Goal: Task Accomplishment & Management: Complete application form

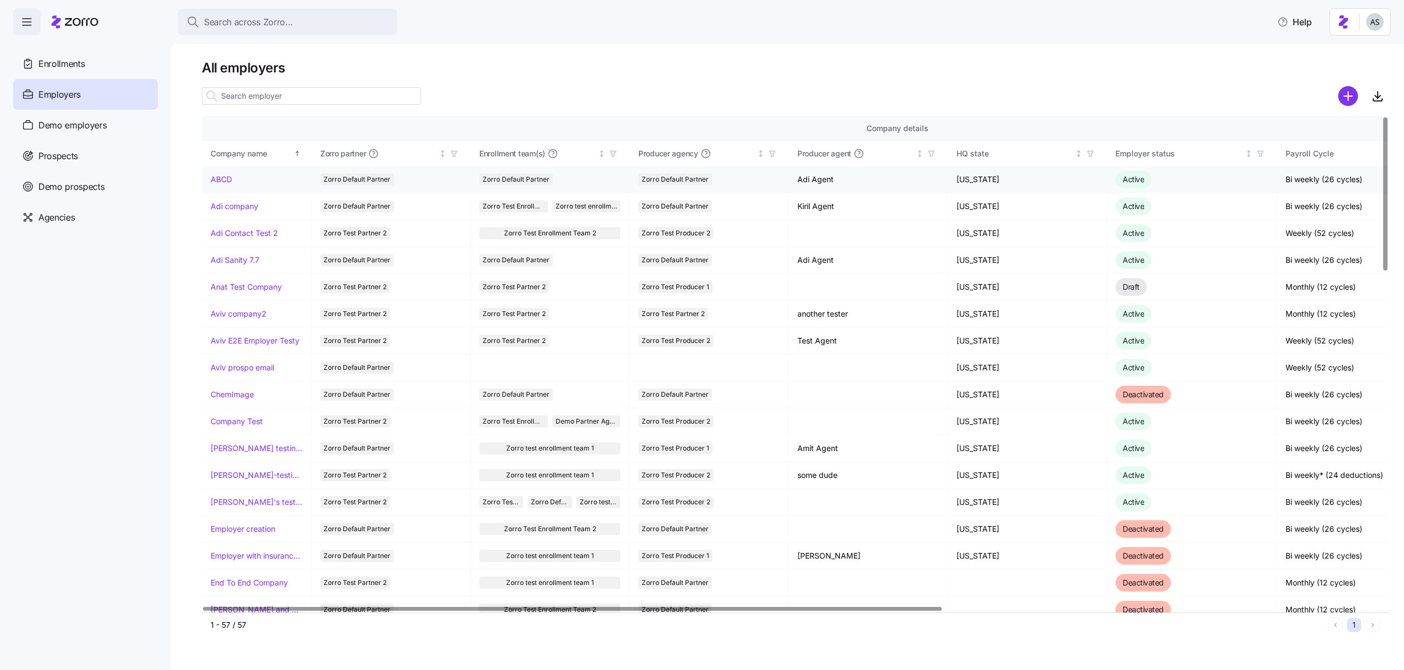
click at [213, 172] on td "ABCD" at bounding box center [257, 179] width 110 height 27
click at [217, 180] on link "ABCD" at bounding box center [221, 179] width 21 height 11
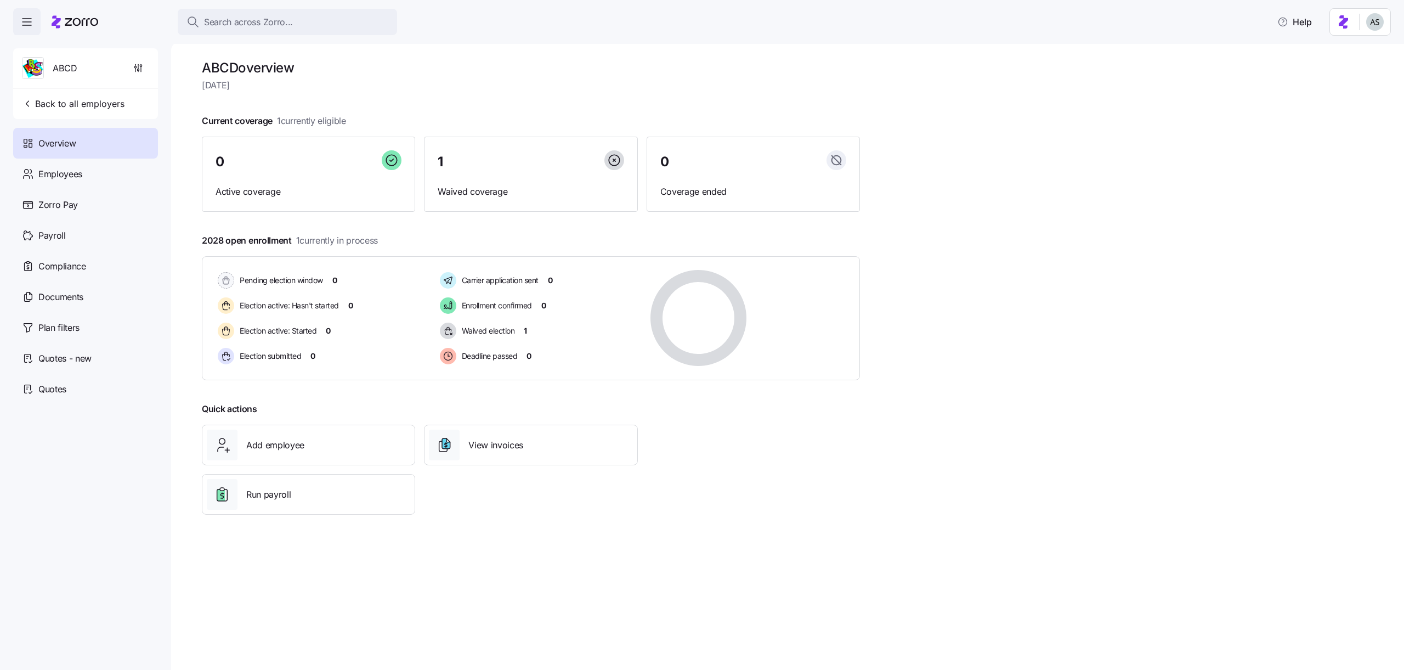
click at [444, 69] on h1 "ABCD overview" at bounding box center [531, 67] width 658 height 17
click at [98, 178] on div "Employees" at bounding box center [85, 174] width 145 height 31
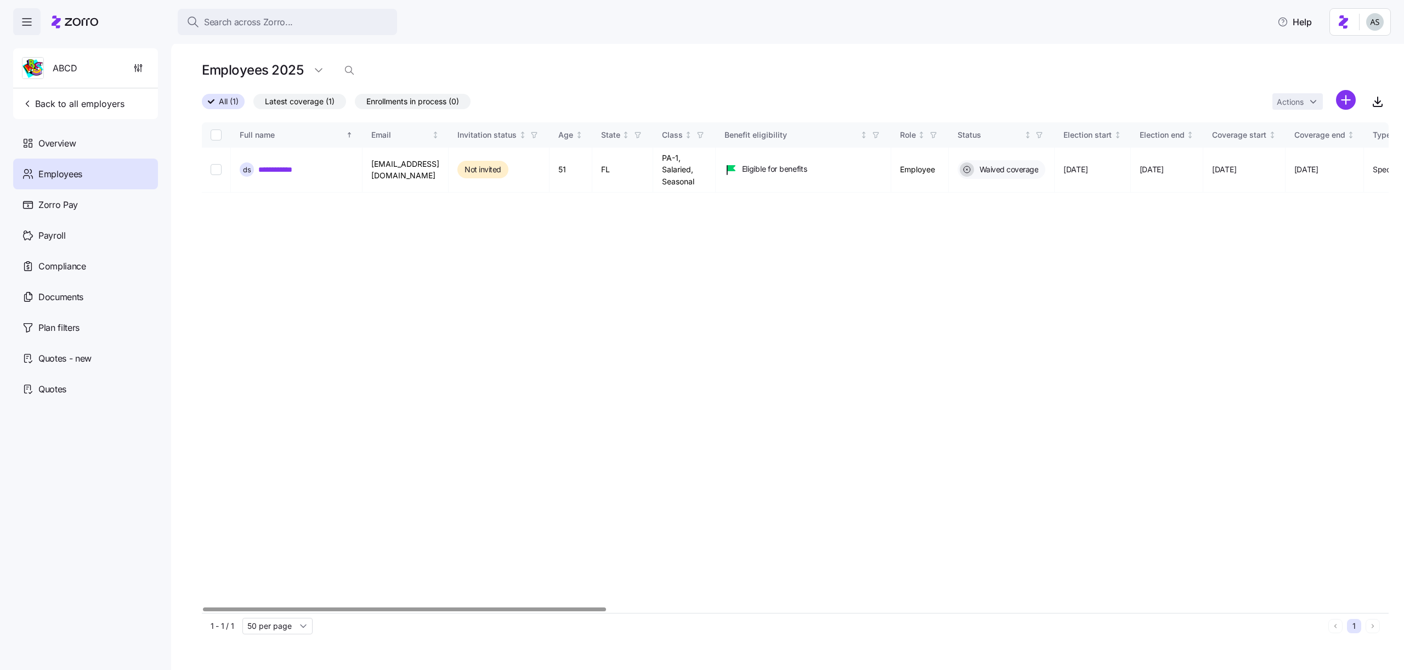
click at [1353, 92] on html "**********" at bounding box center [702, 331] width 1404 height 663
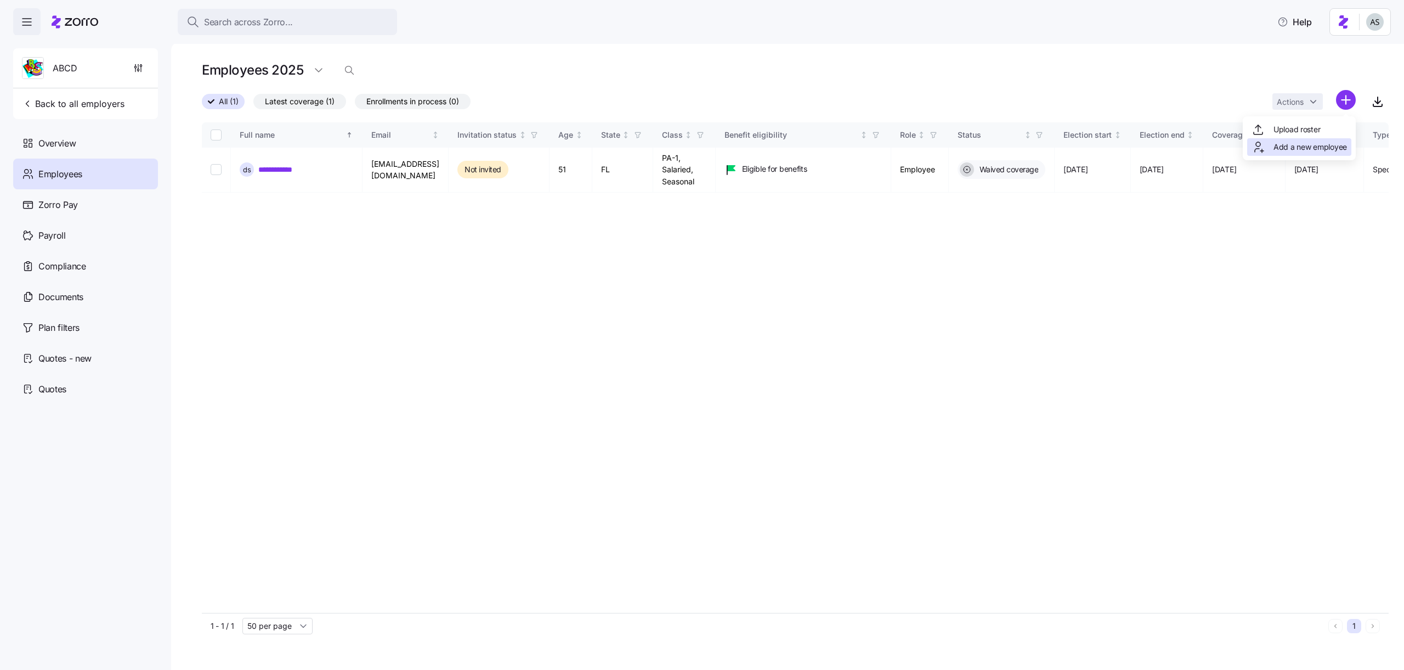
click at [1309, 146] on span "Add a new employee" at bounding box center [1310, 147] width 73 height 11
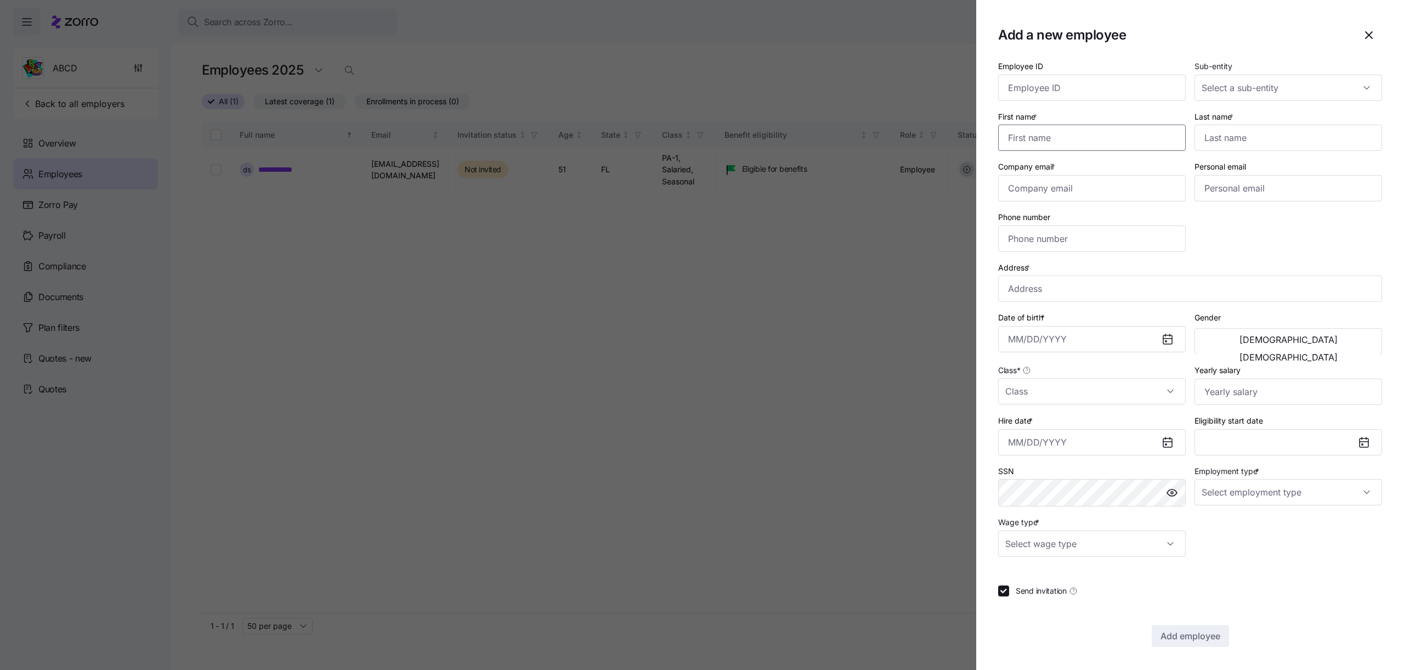
click at [1127, 128] on input "First name *" at bounding box center [1092, 138] width 188 height 26
type input ","
type input "cvcvbcv"
type input "eerert"
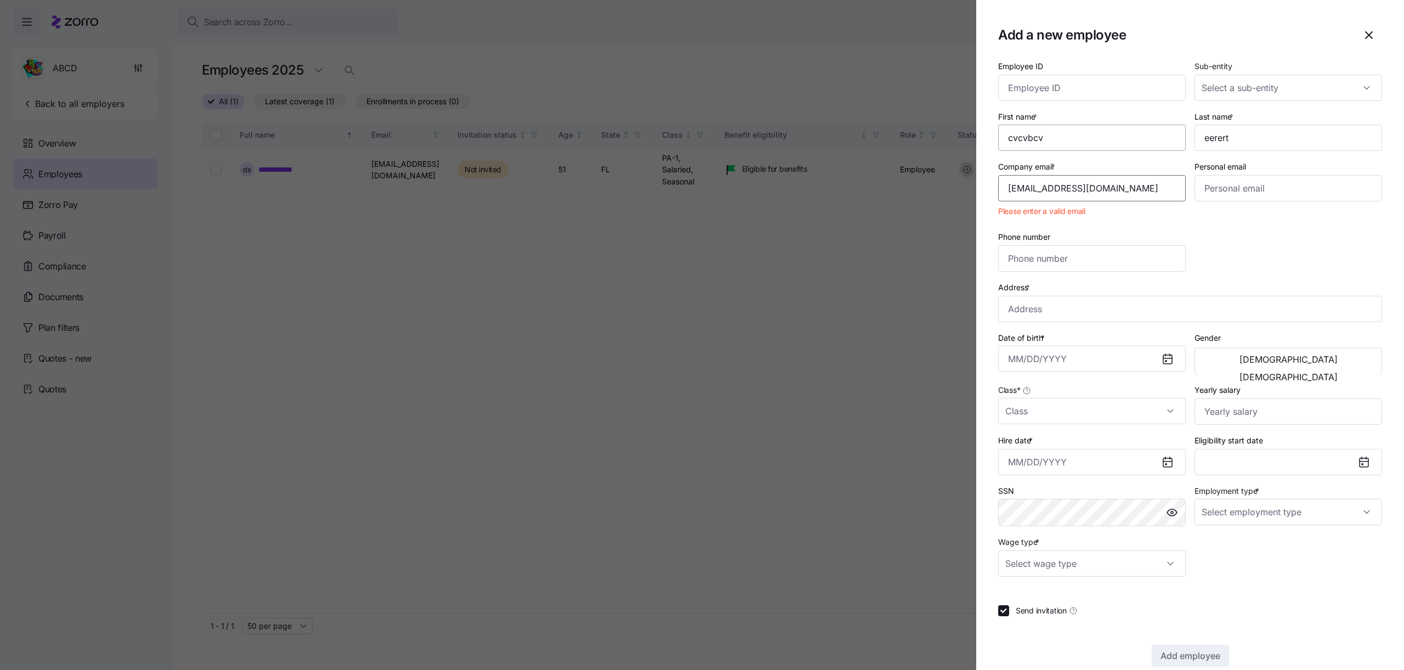
type input "adi.s+erwfesd@myzorro.co"
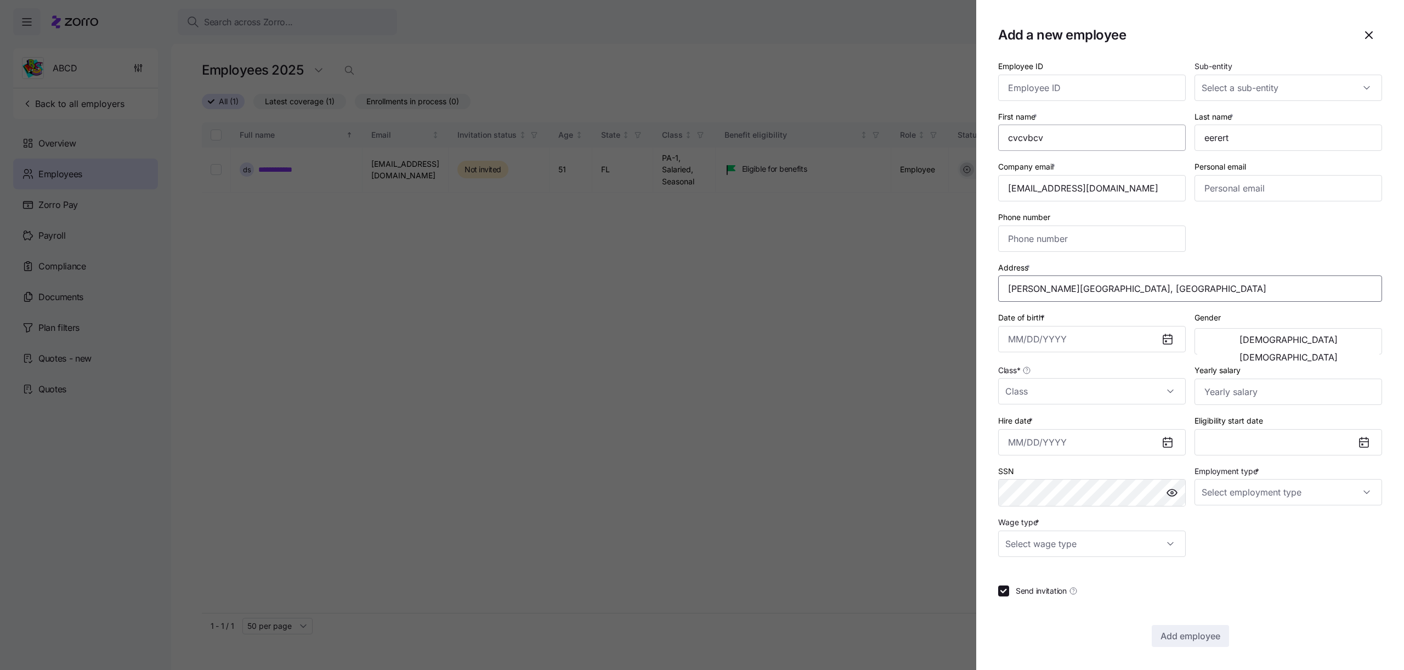
type input "Erskine St, Brooklyn, NY, USA"
click at [1084, 348] on input "Date of birth *" at bounding box center [1092, 339] width 188 height 26
click at [1084, 427] on button "1994" at bounding box center [1102, 435] width 63 height 26
click at [1084, 427] on button "May" at bounding box center [1102, 435] width 63 height 26
click at [1084, 427] on button "27" at bounding box center [1075, 429] width 26 height 26
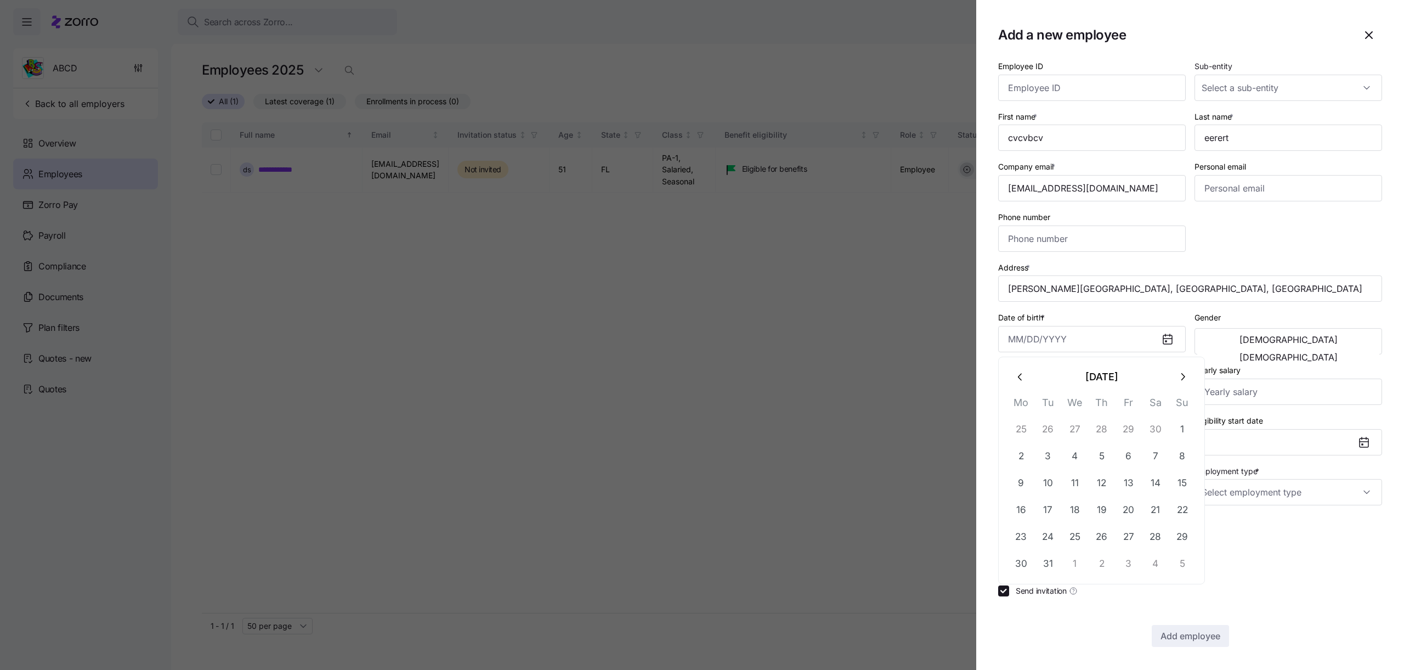
type input "April 27, 1994"
click at [1230, 338] on button "Male" at bounding box center [1288, 340] width 182 height 18
click at [1095, 392] on input "Class *" at bounding box center [1092, 391] width 188 height 26
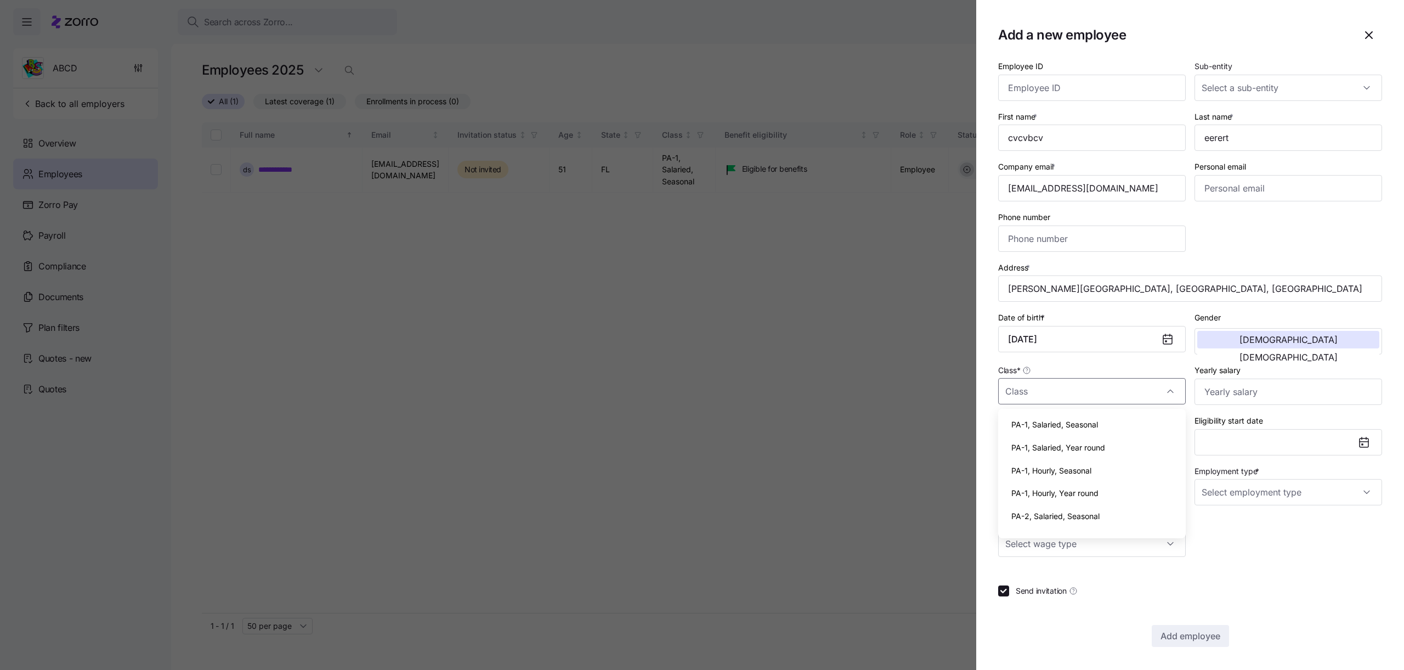
click at [1079, 448] on span "PA-1, Salaried, Year round" at bounding box center [1058, 448] width 94 height 12
type input "PA-1, Salaried, Year round"
click at [1245, 481] on input "Employment type *" at bounding box center [1289, 492] width 188 height 26
click at [1244, 523] on div "Full Time" at bounding box center [1288, 525] width 179 height 23
type input "Full Time"
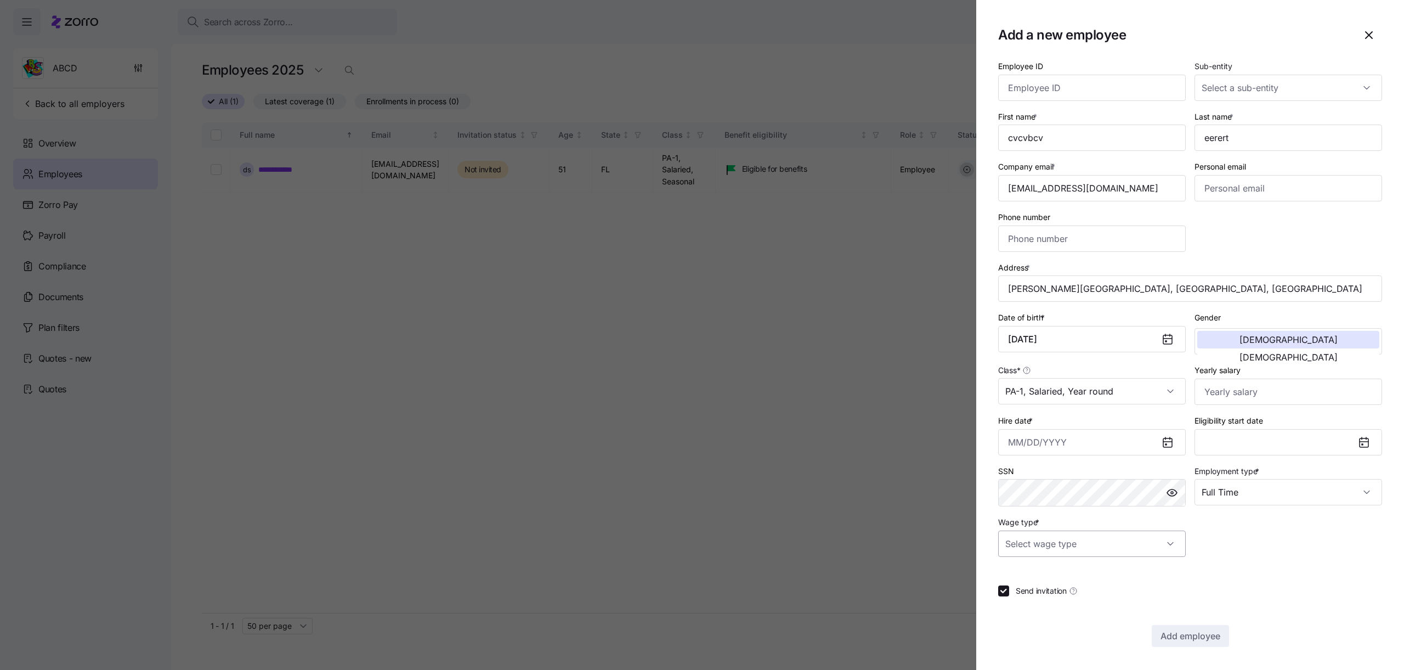
click at [1079, 535] on input "Wage type *" at bounding box center [1092, 543] width 188 height 26
click at [1068, 581] on div "Salary" at bounding box center [1092, 576] width 179 height 23
type input "Salary"
click at [1102, 422] on div "Hire date *" at bounding box center [1092, 435] width 188 height 42
click at [1101, 437] on input "Hire date *" at bounding box center [1092, 442] width 188 height 26
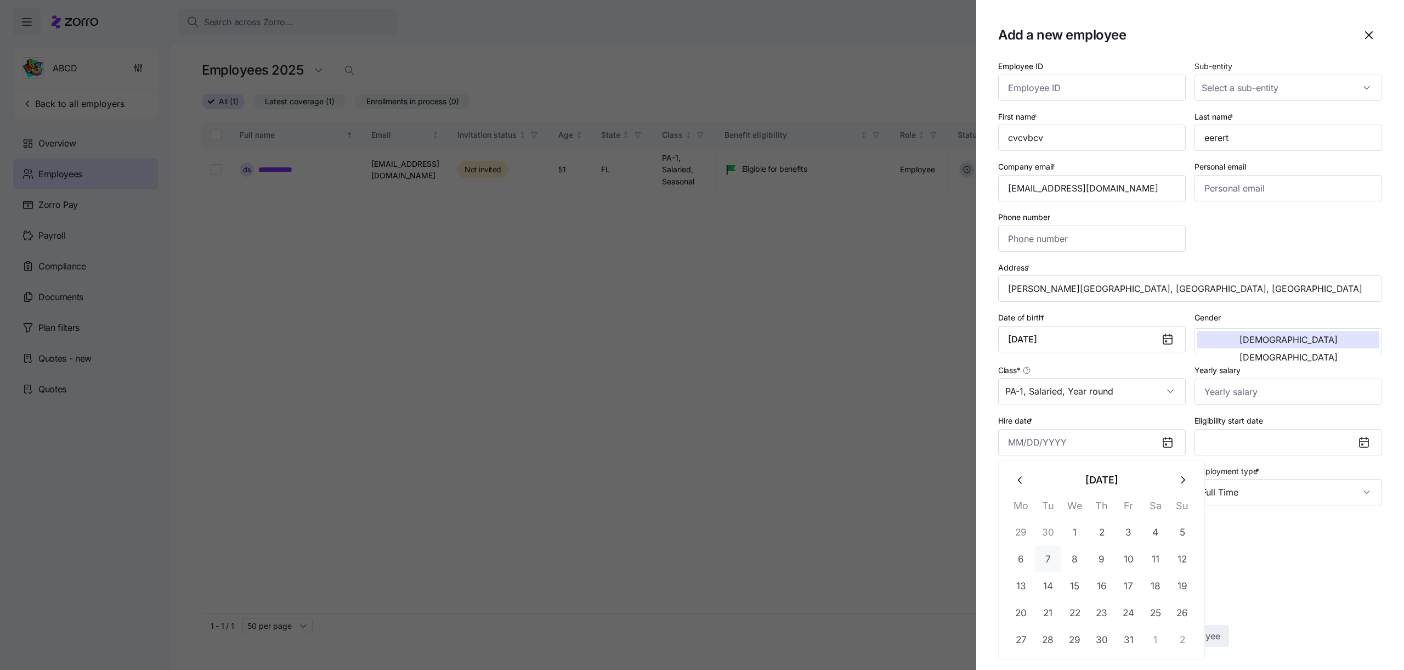
click at [1049, 552] on button "7" at bounding box center [1048, 559] width 26 height 26
type input "October 7, 2025"
click at [1197, 623] on div "Employee ID Sub-entity First name * cvcvbcv Last name * eerert Company email * …" at bounding box center [1190, 352] width 384 height 587
click at [1197, 630] on span "Add employee" at bounding box center [1191, 635] width 60 height 13
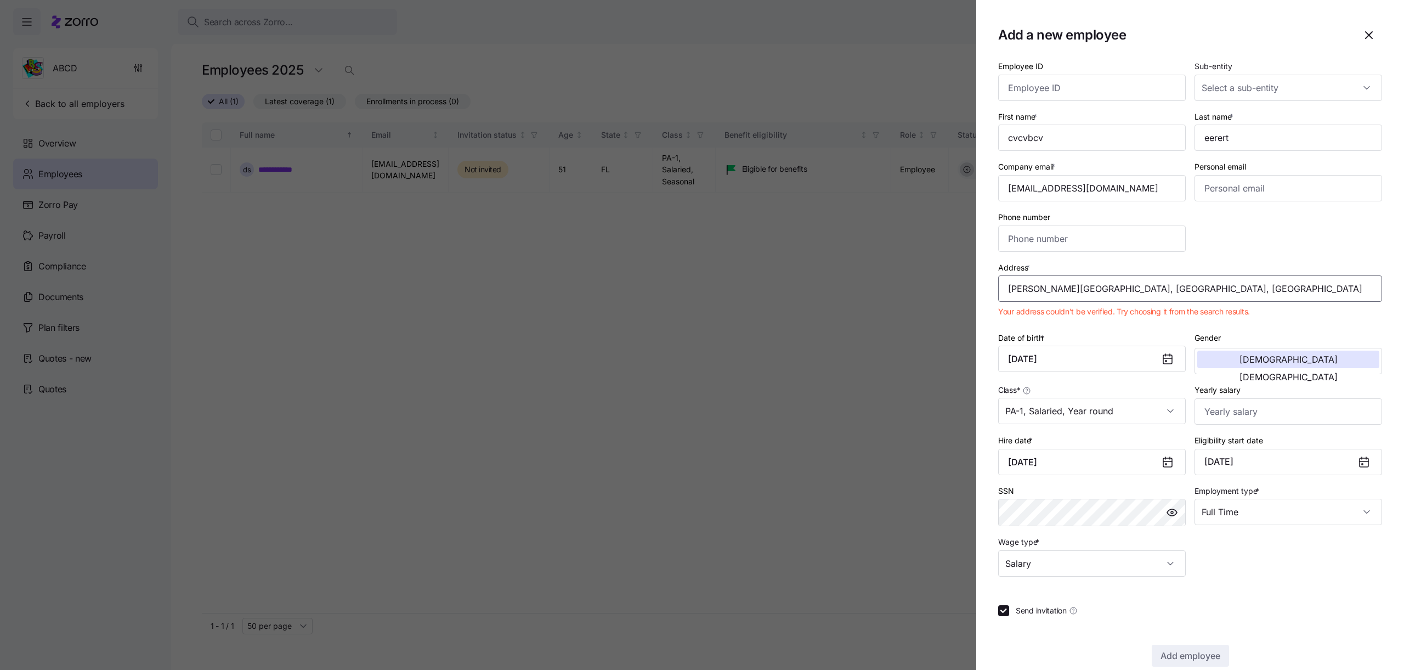
click at [1097, 285] on input "Erskine St, Brooklyn, NY, USA" at bounding box center [1190, 288] width 384 height 26
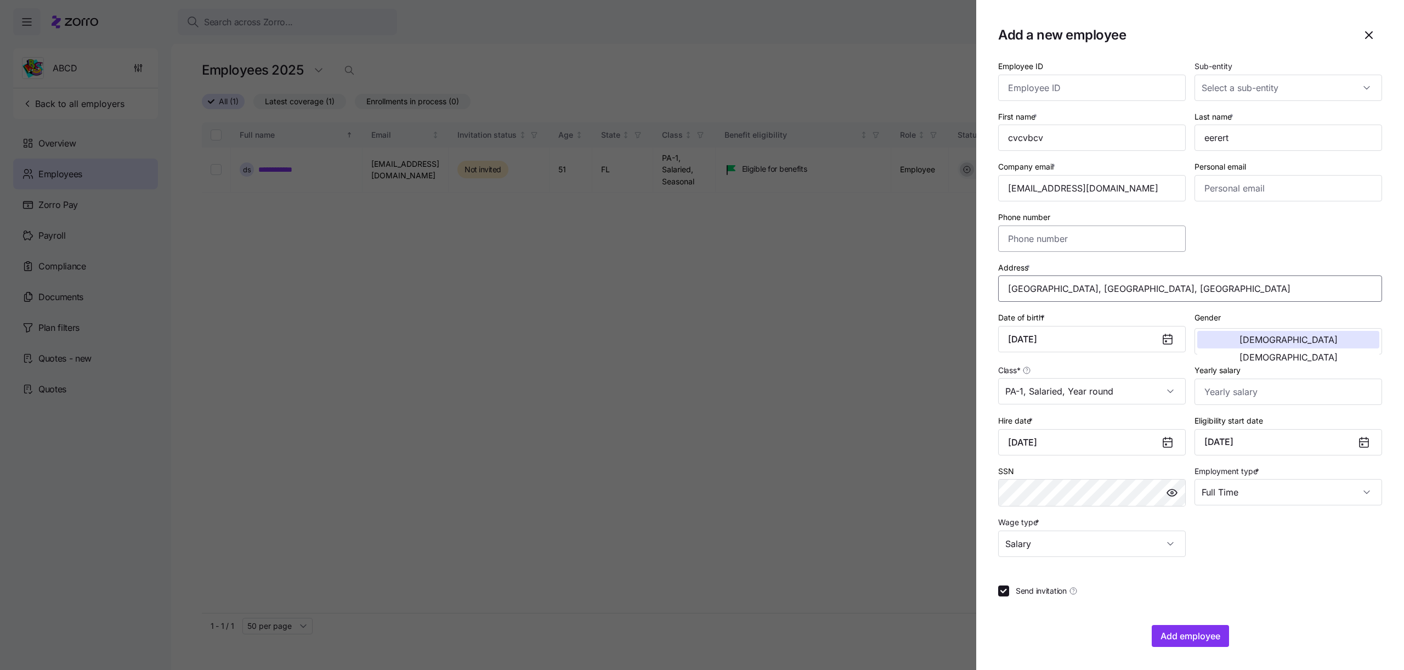
type input "Erfurth Rd, Primrose, WI 53593, USA"
click at [1199, 647] on section "Add a new employee Employee ID Sub-entity First name * cvcvbcv Last name * eere…" at bounding box center [1190, 335] width 428 height 670
click at [1192, 637] on span "Add employee" at bounding box center [1191, 635] width 60 height 13
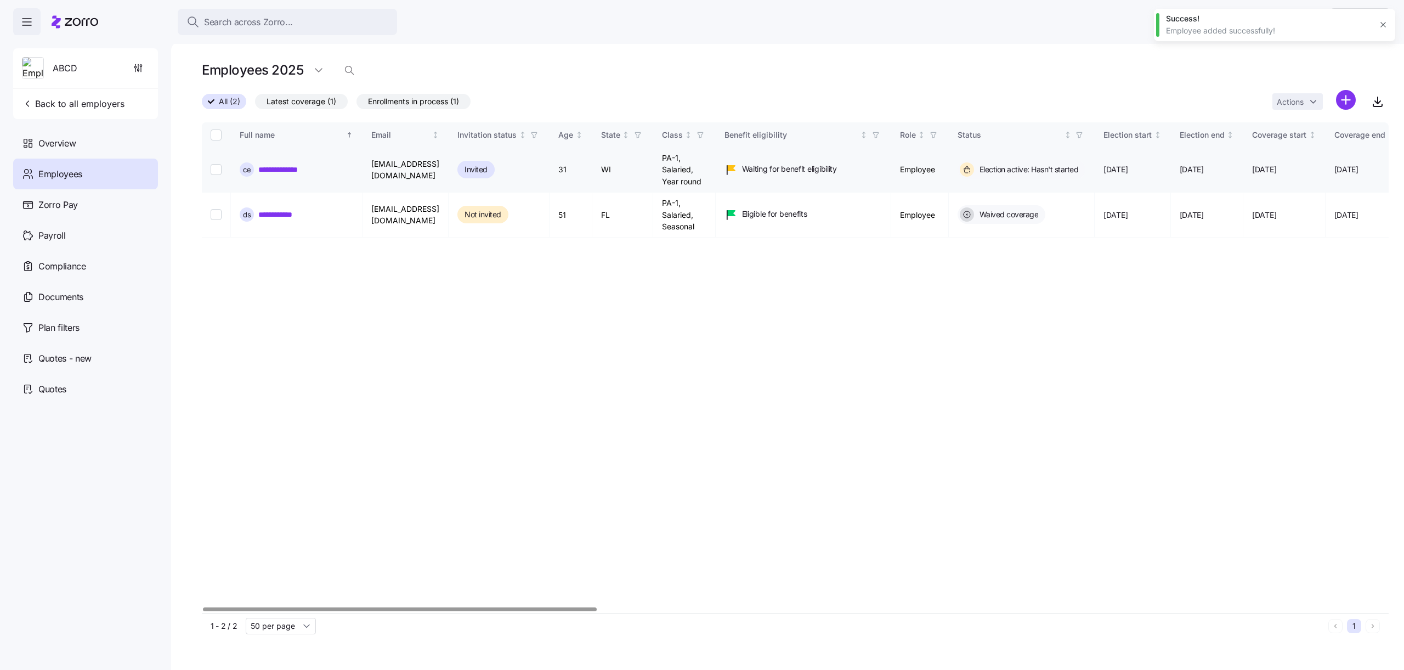
click at [447, 168] on td "adi.s+erwfesd@myzorro.co" at bounding box center [406, 170] width 86 height 45
click at [309, 172] on link "**********" at bounding box center [285, 169] width 54 height 11
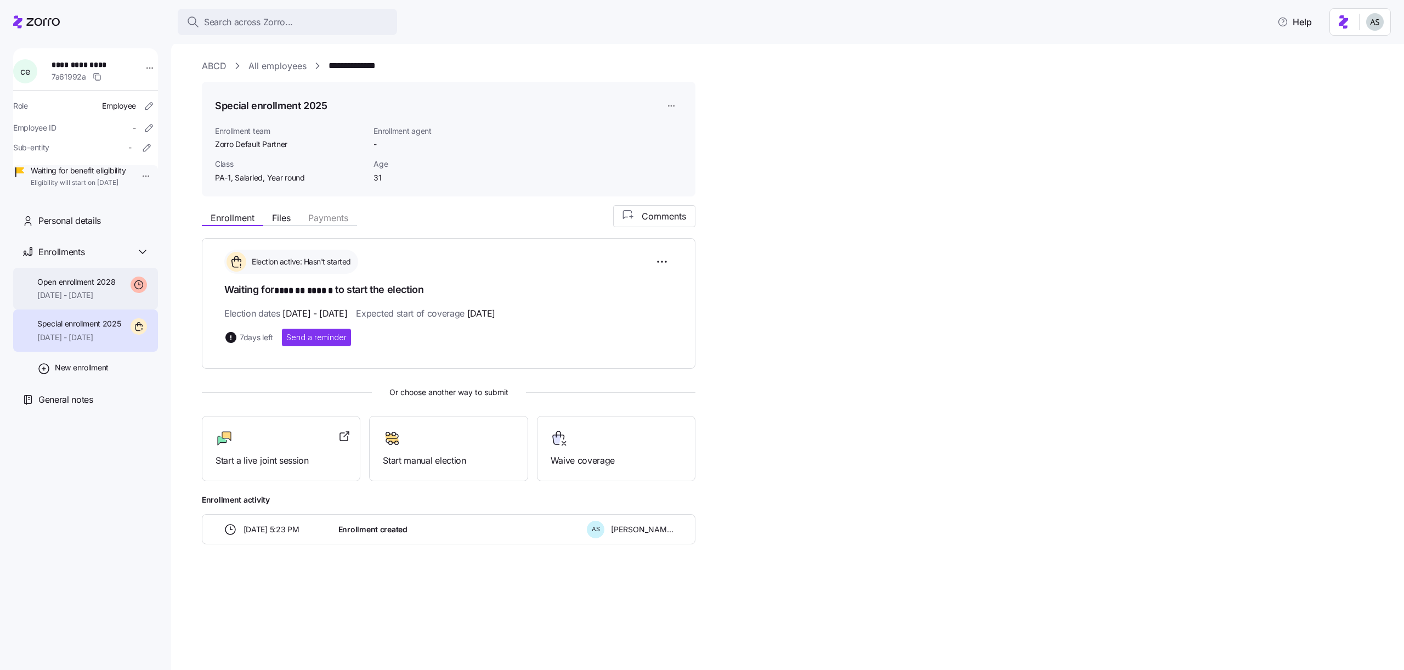
click at [123, 299] on div "Open enrollment 2028 01/01/2028 - 12/31/2028" at bounding box center [85, 289] width 145 height 42
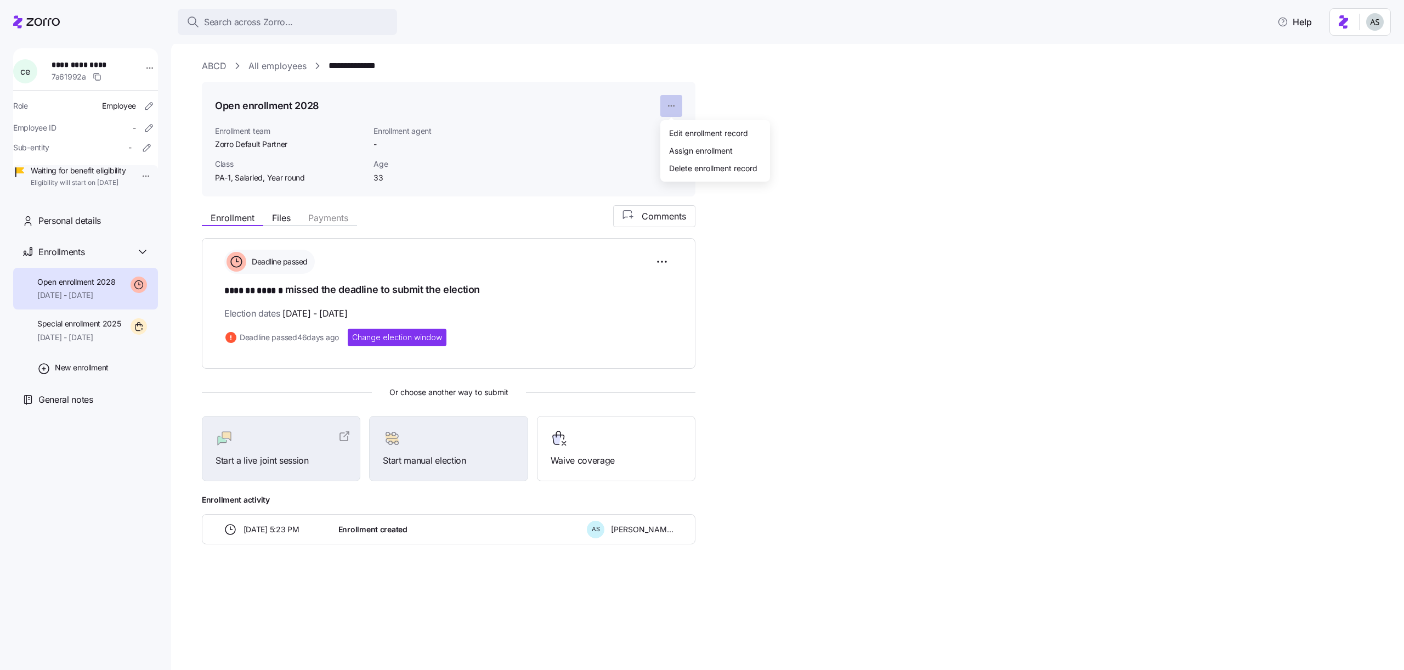
click at [680, 104] on html "**********" at bounding box center [702, 331] width 1404 height 663
click at [676, 162] on div "Delete enrollment record" at bounding box center [713, 168] width 88 height 12
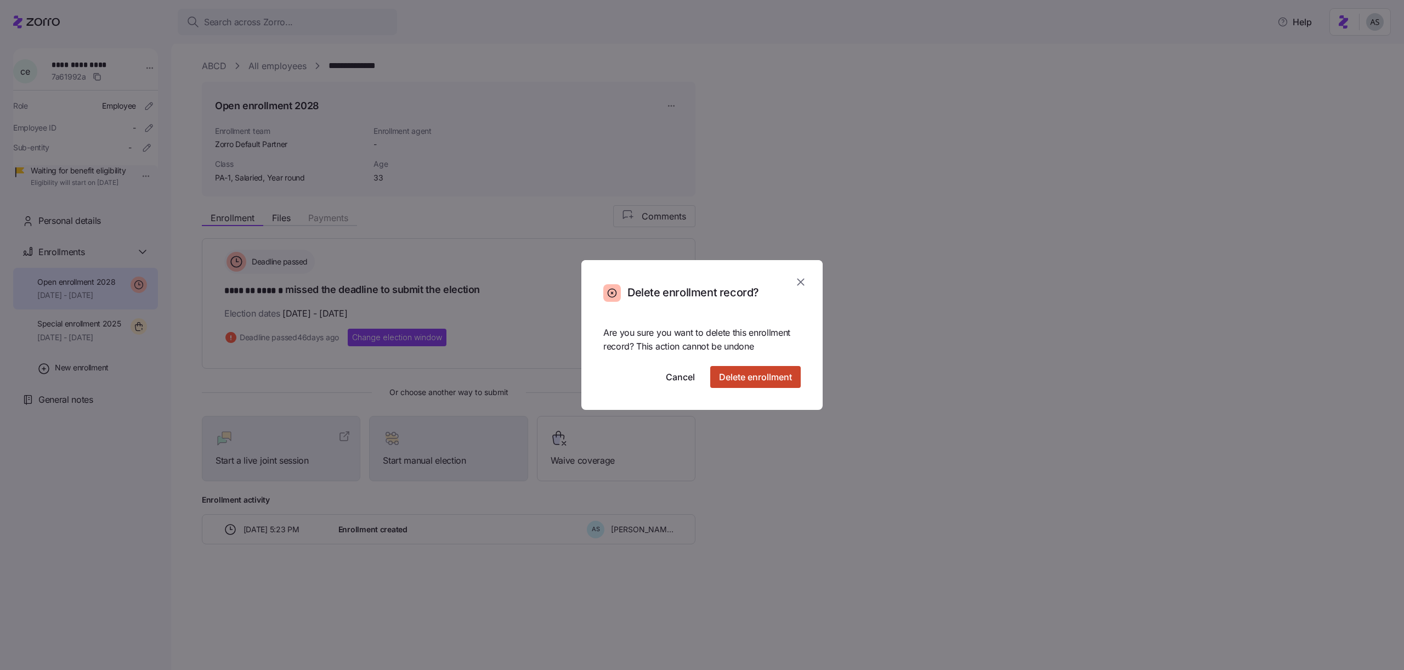
click at [758, 369] on button "Delete enrollment" at bounding box center [755, 377] width 91 height 22
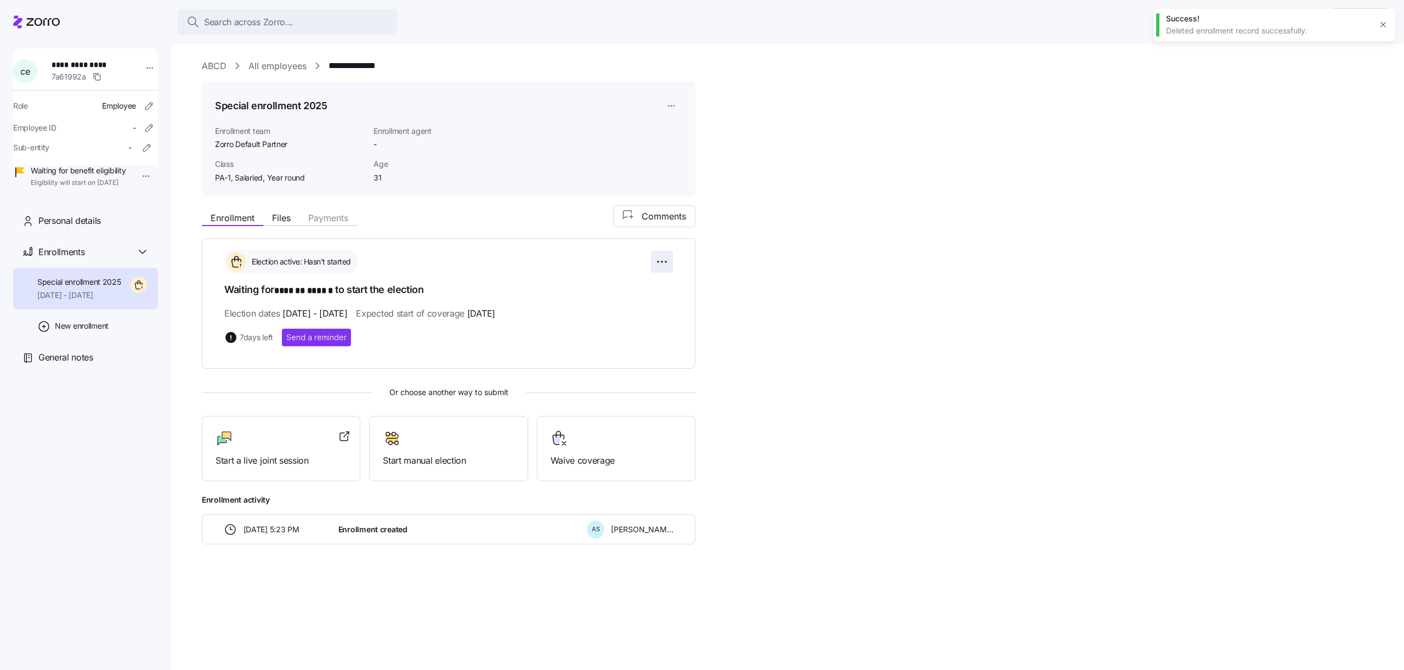
click at [658, 260] on html "**********" at bounding box center [702, 331] width 1404 height 663
click at [531, 231] on html "**********" at bounding box center [702, 331] width 1404 height 663
click at [133, 58] on div "**********" at bounding box center [85, 121] width 145 height 146
click at [144, 64] on html "**********" at bounding box center [702, 331] width 1404 height 663
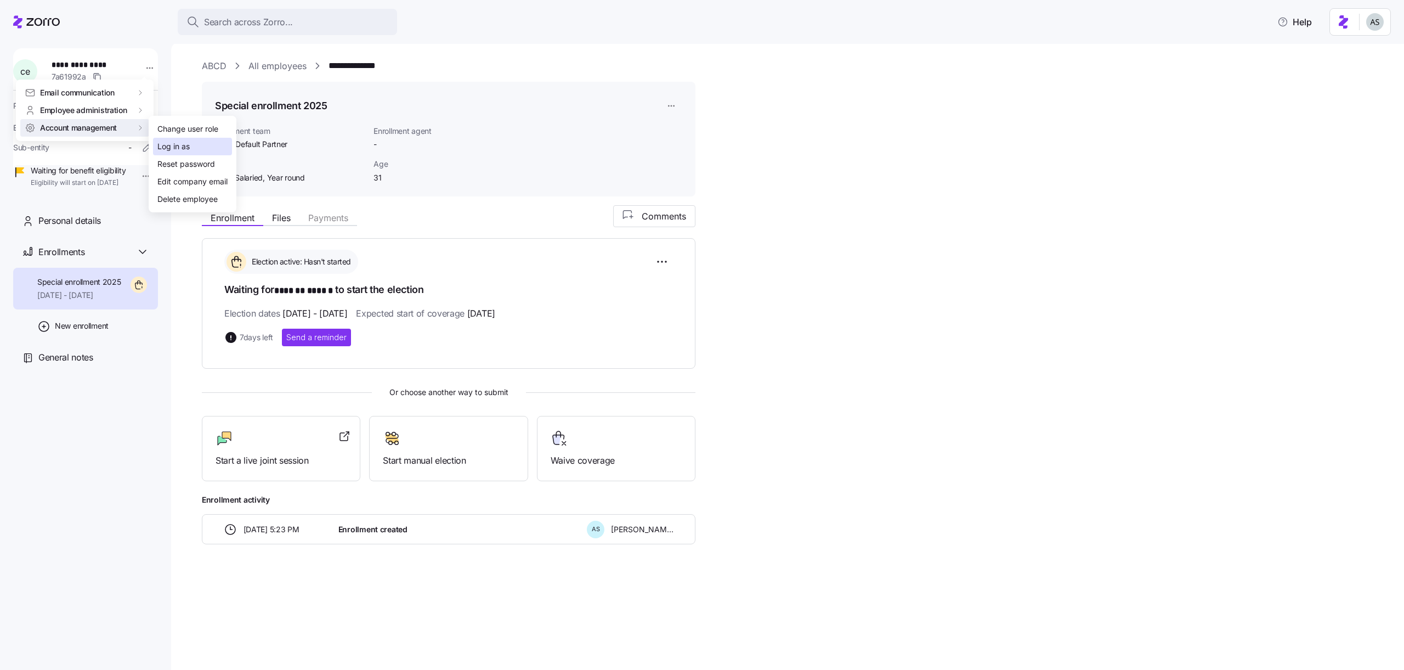
click at [166, 142] on div "Log in as" at bounding box center [173, 146] width 32 height 12
